Goal: Task Accomplishment & Management: Complete application form

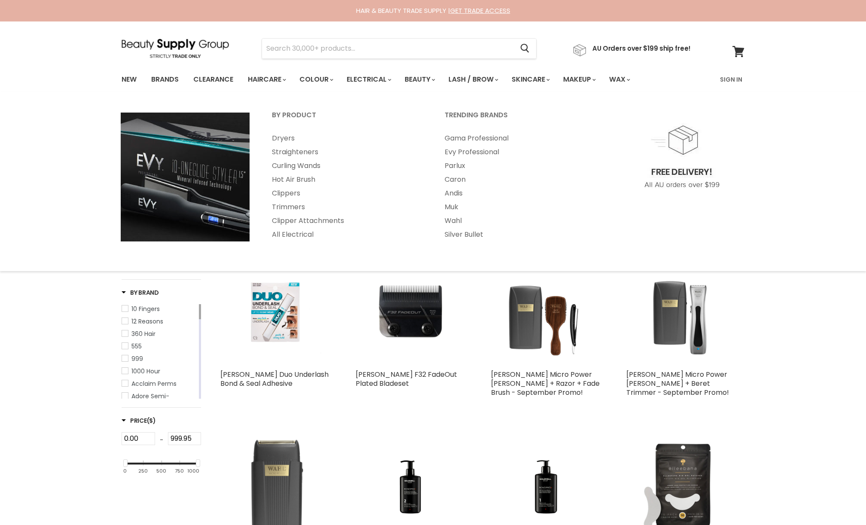
select select "created-descending"
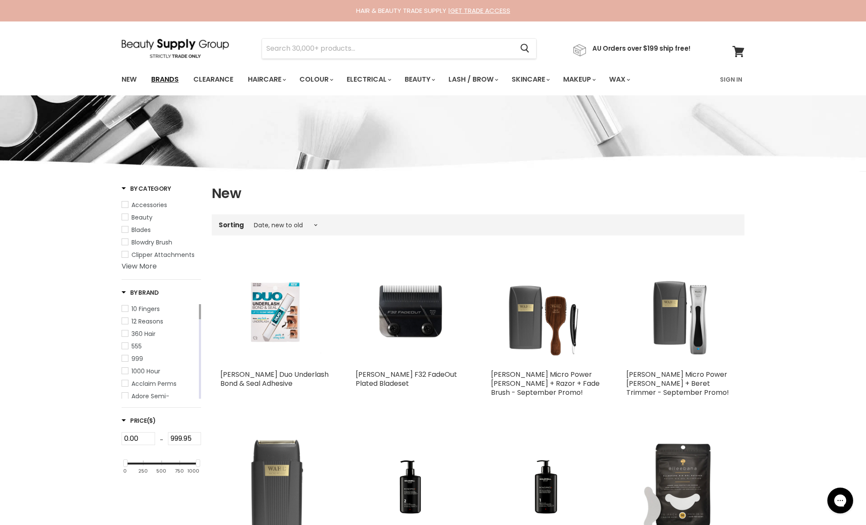
click at [169, 77] on link "Brands" at bounding box center [165, 79] width 40 height 18
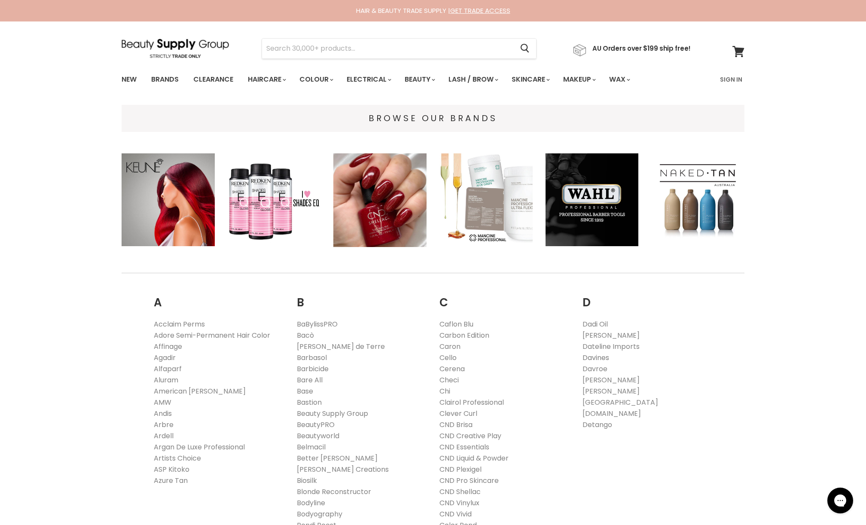
click at [599, 359] on link "Davines" at bounding box center [596, 358] width 27 height 10
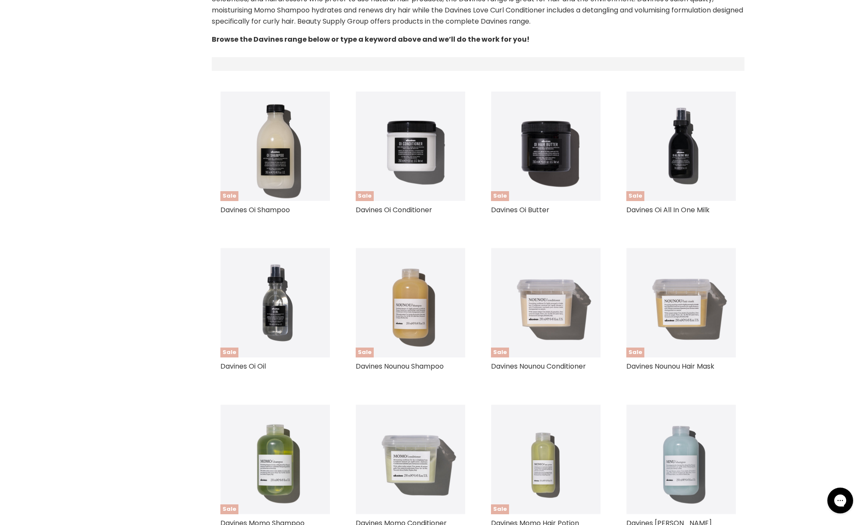
select select "manual"
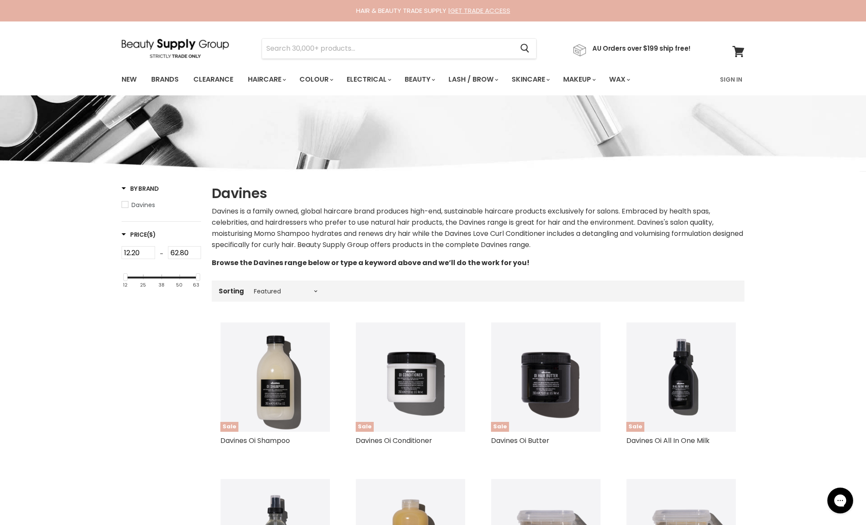
click at [488, 10] on link "GET TRADE ACCESS" at bounding box center [480, 10] width 60 height 9
